Goal: Find specific page/section: Find specific page/section

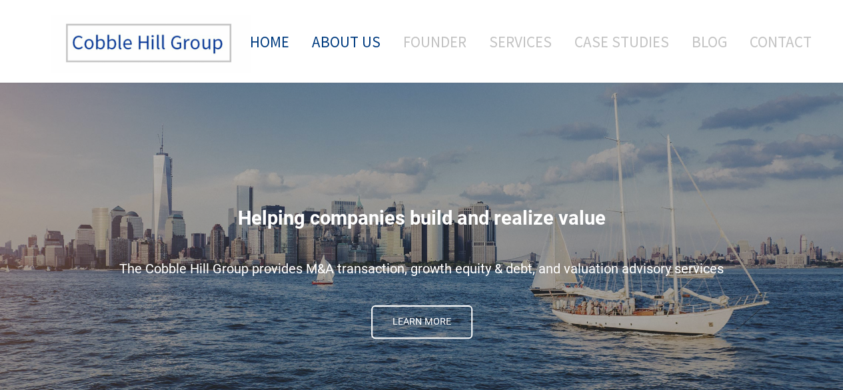
click at [371, 39] on link "About Us" at bounding box center [346, 41] width 89 height 55
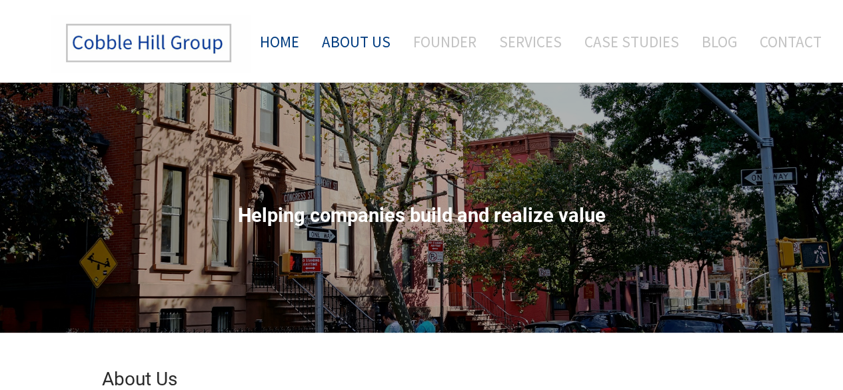
click at [289, 34] on link "Home" at bounding box center [274, 41] width 69 height 55
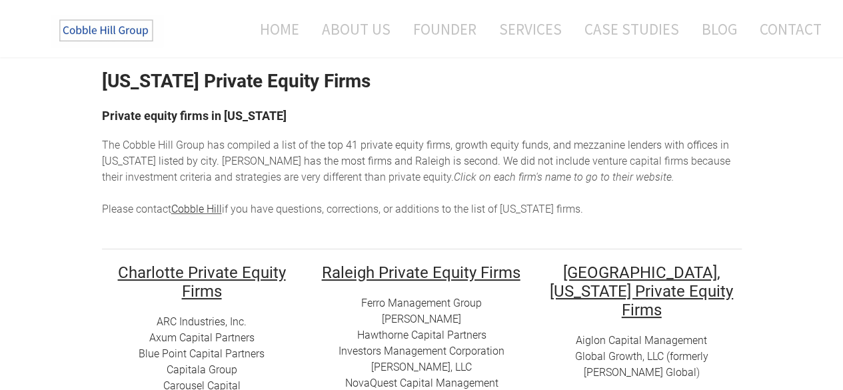
scroll to position [67, 0]
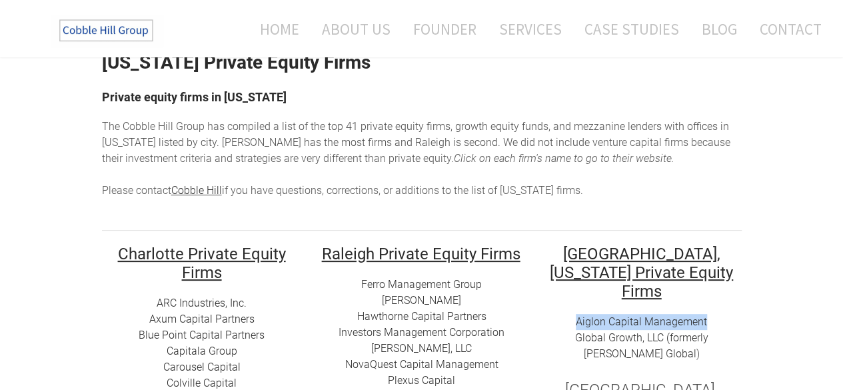
drag, startPoint x: 711, startPoint y: 303, endPoint x: 575, endPoint y: 309, distance: 136.1
copy link "Aiglon Capital Management"
